Goal: Information Seeking & Learning: Learn about a topic

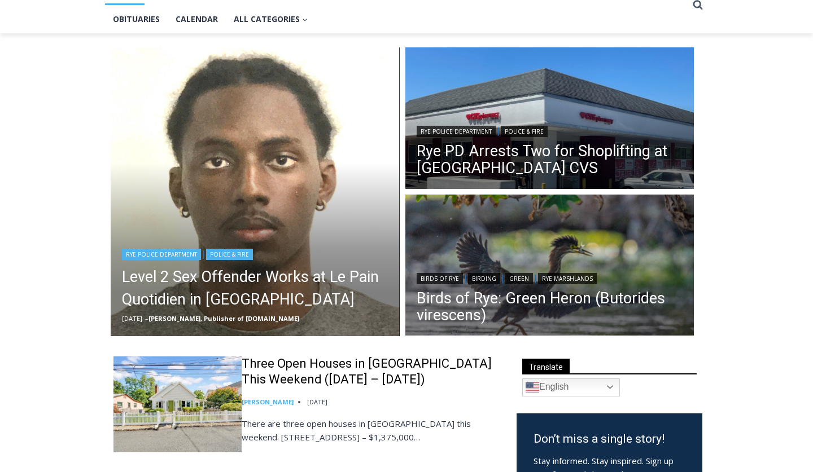
scroll to position [122, 0]
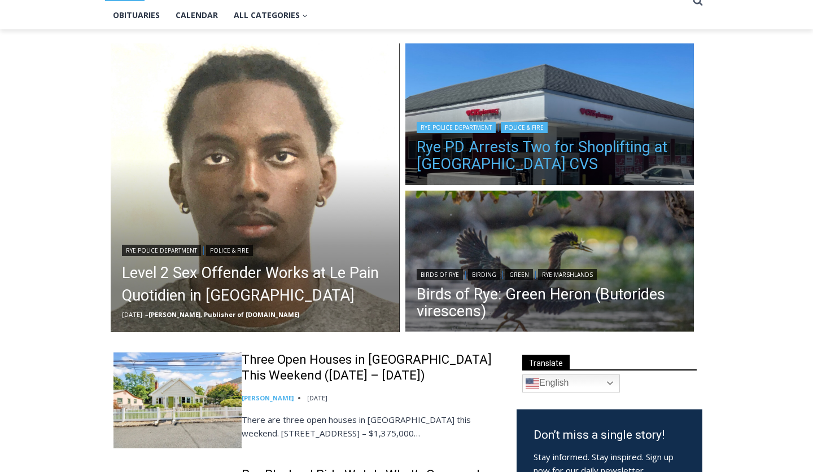
click at [453, 156] on link "Rye PD Arrests Two for Shoplifting at [GEOGRAPHIC_DATA] CVS" at bounding box center [550, 156] width 266 height 34
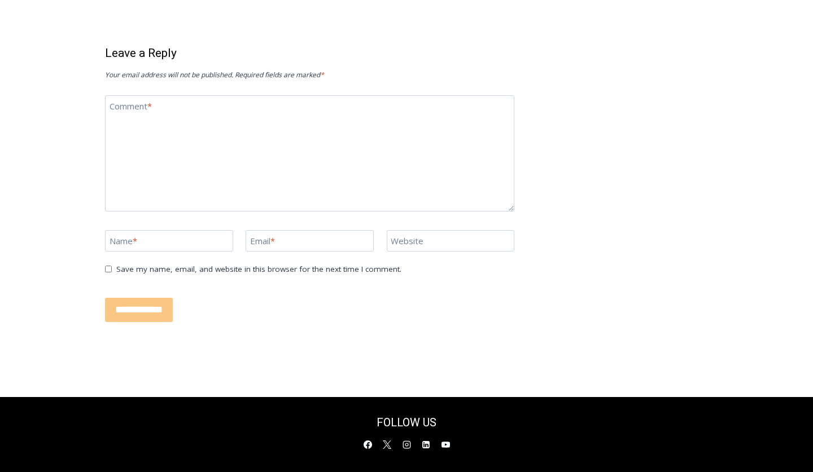
scroll to position [1516, 0]
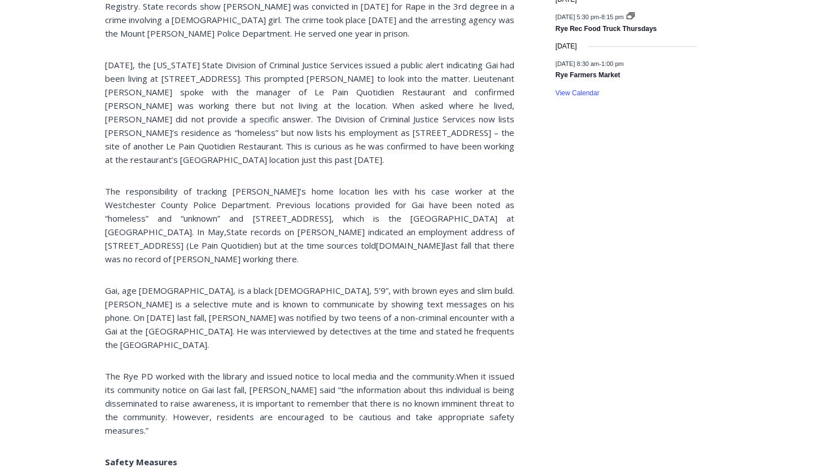
scroll to position [969, 0]
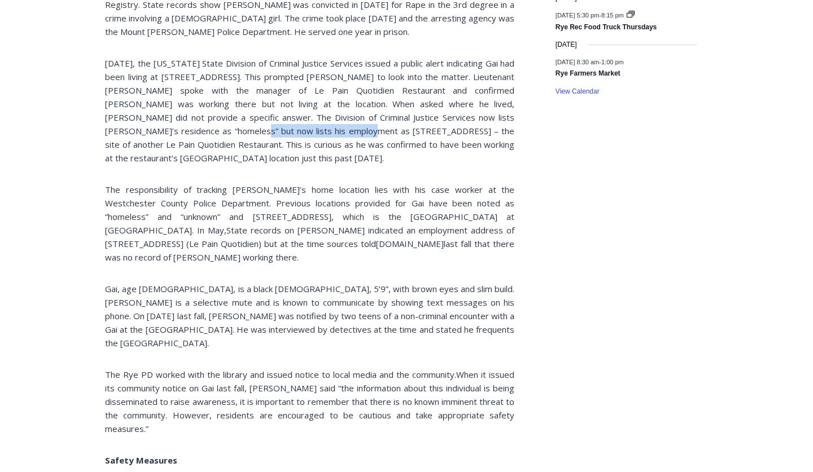
drag, startPoint x: 170, startPoint y: 116, endPoint x: 282, endPoint y: 119, distance: 112.4
click at [282, 119] on p "On Tuesday, the New York State Division of Criminal Justice Services issued a p…" at bounding box center [309, 110] width 409 height 108
click at [264, 152] on div "A level 2 sex offender who had frequented the Rye Library last November is now …" at bounding box center [309, 435] width 409 height 2195
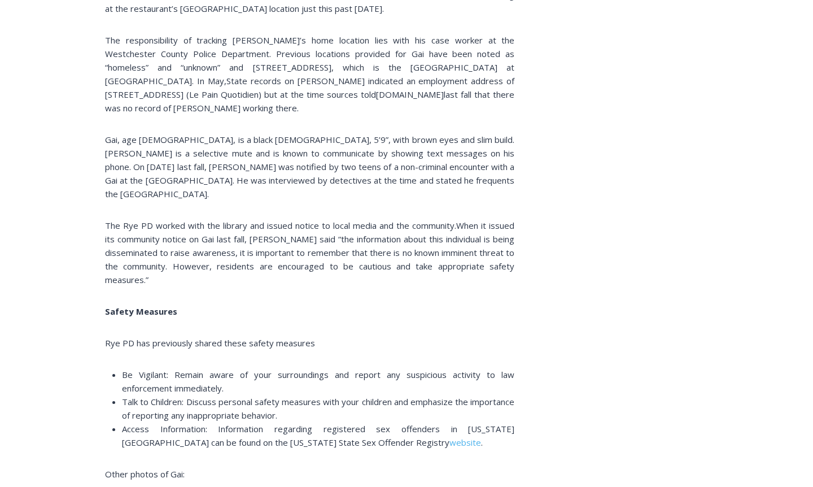
scroll to position [1095, 0]
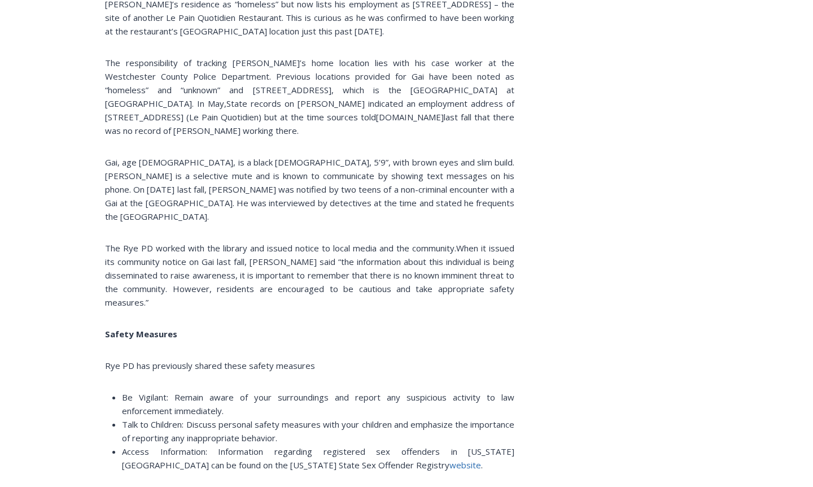
click at [449, 459] on span "website" at bounding box center [465, 464] width 32 height 11
